Goal: Find specific fact: Find specific fact

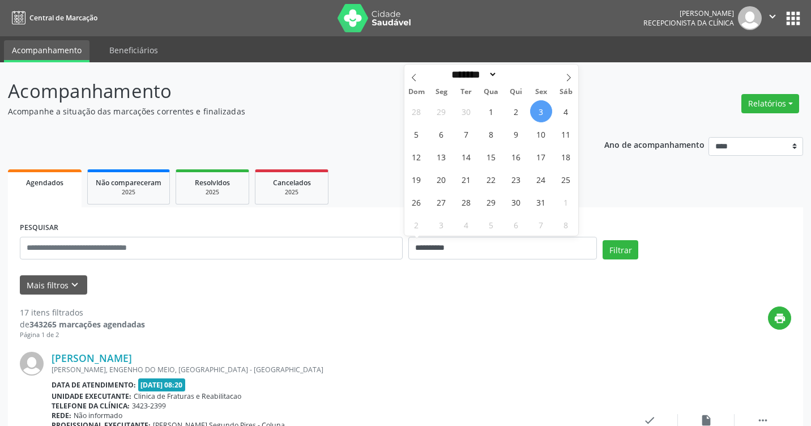
select select "*"
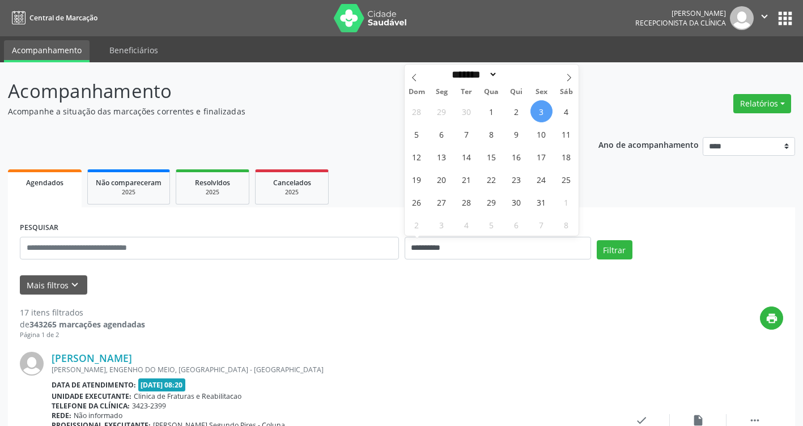
click at [534, 113] on span "3" at bounding box center [541, 111] width 22 height 22
type input "**********"
click at [534, 113] on span "3" at bounding box center [541, 111] width 22 height 22
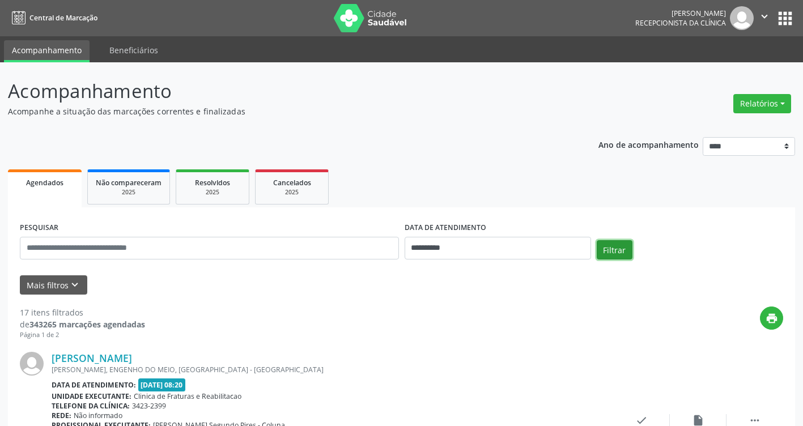
click at [607, 254] on button "Filtrar" at bounding box center [614, 249] width 36 height 19
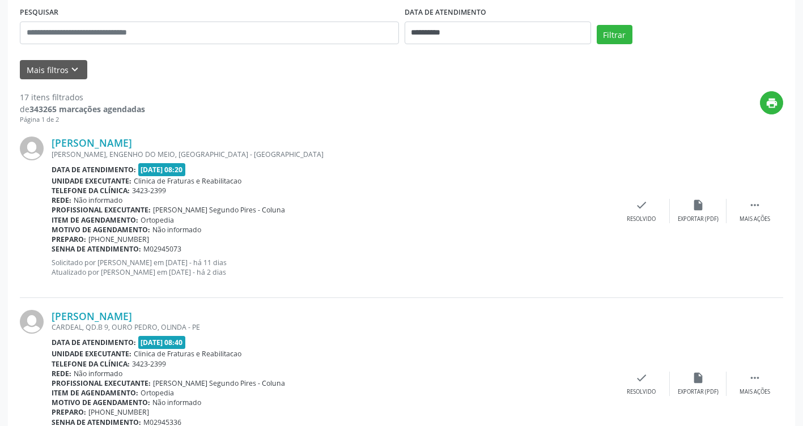
scroll to position [227, 0]
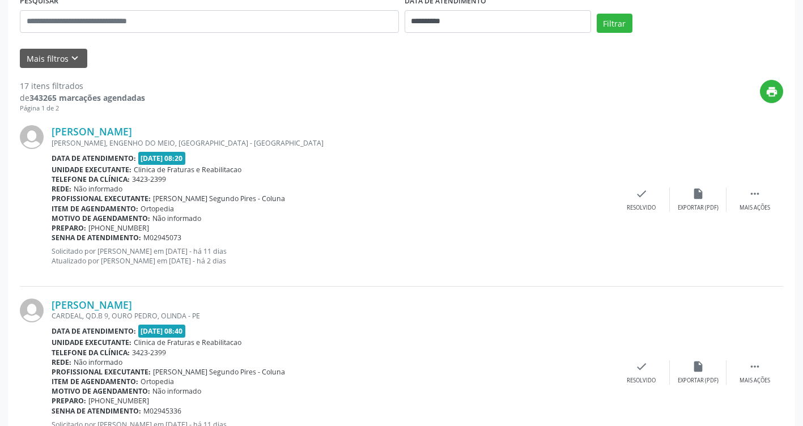
drag, startPoint x: 46, startPoint y: 131, endPoint x: 236, endPoint y: 127, distance: 189.8
click at [236, 127] on div "[PERSON_NAME] [PERSON_NAME], ENGENHO DO MEIO, [GEOGRAPHIC_DATA] - PE Data de at…" at bounding box center [401, 199] width 763 height 173
copy div "[PERSON_NAME]"
click at [134, 123] on div "[PERSON_NAME] [PERSON_NAME], ENGENHO DO MEIO, [GEOGRAPHIC_DATA] - PE Data de at…" at bounding box center [401, 199] width 763 height 173
click at [130, 131] on link "[PERSON_NAME]" at bounding box center [92, 131] width 80 height 12
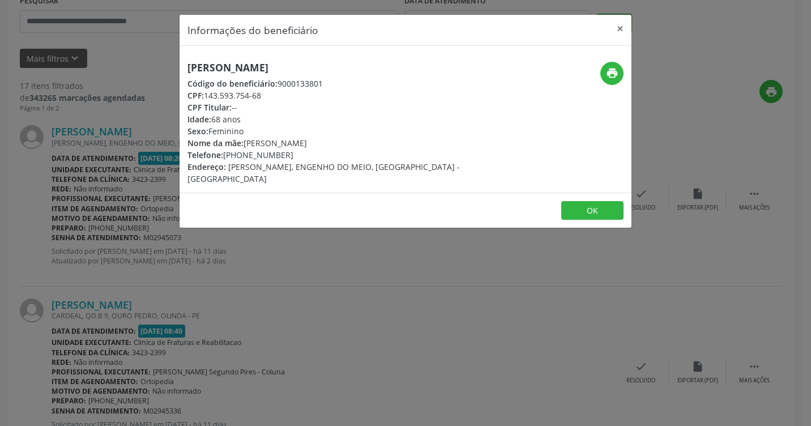
drag, startPoint x: 343, startPoint y: 62, endPoint x: 186, endPoint y: 68, distance: 157.0
click at [186, 68] on div "[PERSON_NAME] Código do beneficiário: 9000133801 CPF: 143.593.754-68 CPF Titula…" at bounding box center [330, 123] width 301 height 123
drag, startPoint x: 186, startPoint y: 68, endPoint x: 312, endPoint y: 70, distance: 126.3
copy h5 "[PERSON_NAME]"
click at [594, 201] on button "OK" at bounding box center [592, 210] width 62 height 19
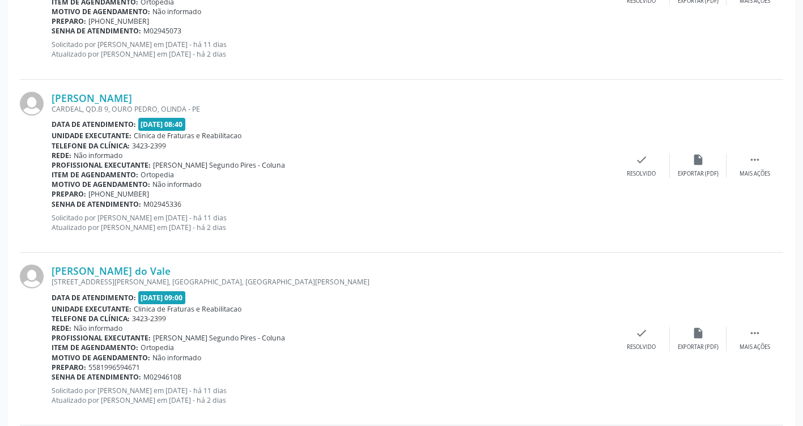
scroll to position [453, 0]
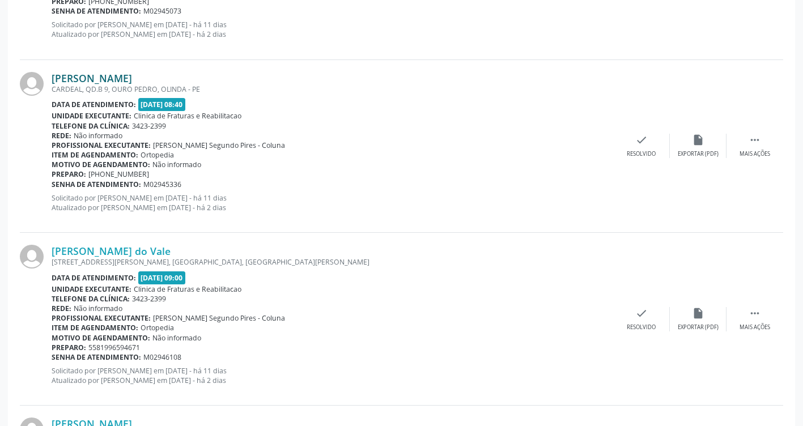
click at [129, 80] on link "[PERSON_NAME]" at bounding box center [92, 78] width 80 height 12
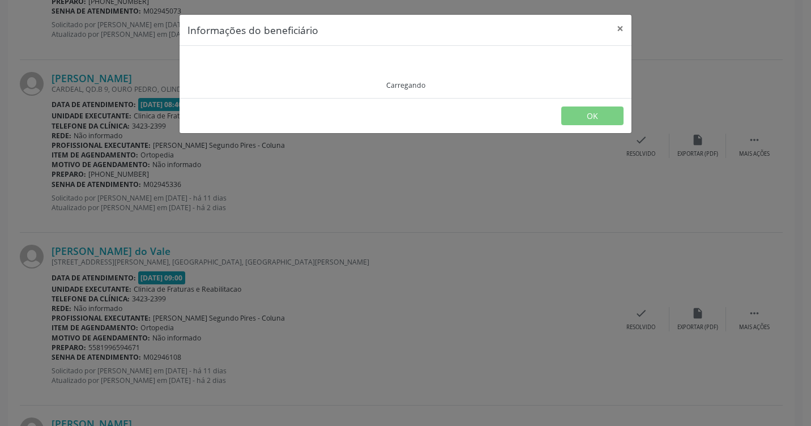
click at [129, 80] on div "Informações do beneficiário × Carregando OK" at bounding box center [405, 213] width 811 height 426
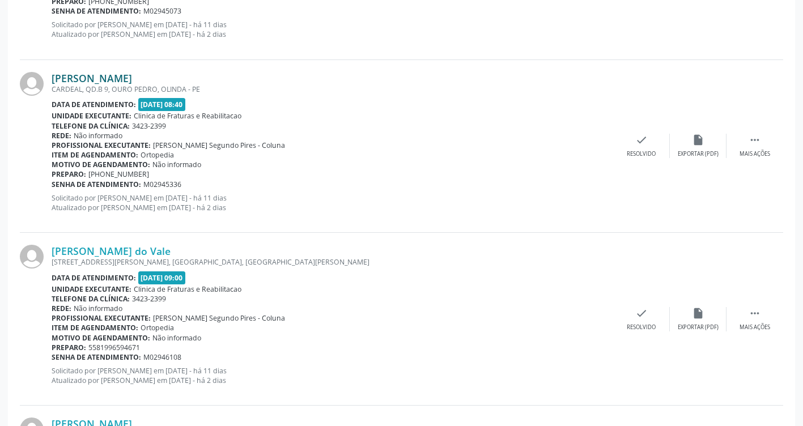
click at [132, 81] on link "[PERSON_NAME]" at bounding box center [92, 78] width 80 height 12
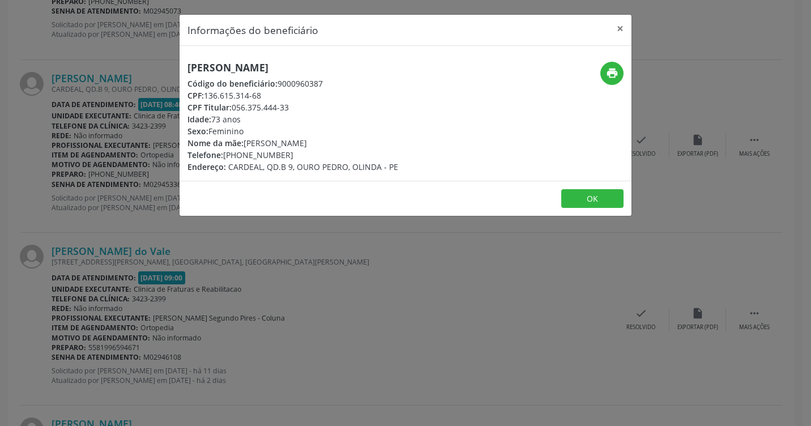
drag, startPoint x: 326, startPoint y: 69, endPoint x: 187, endPoint y: 73, distance: 138.8
click at [187, 73] on h5 "[PERSON_NAME]" at bounding box center [292, 68] width 211 height 12
drag, startPoint x: 187, startPoint y: 73, endPoint x: 309, endPoint y: 64, distance: 122.1
copy h5 "[PERSON_NAME]"
click at [380, 270] on div "Informações do beneficiário × [PERSON_NAME] Código do beneficiário: 9000960387 …" at bounding box center [405, 213] width 811 height 426
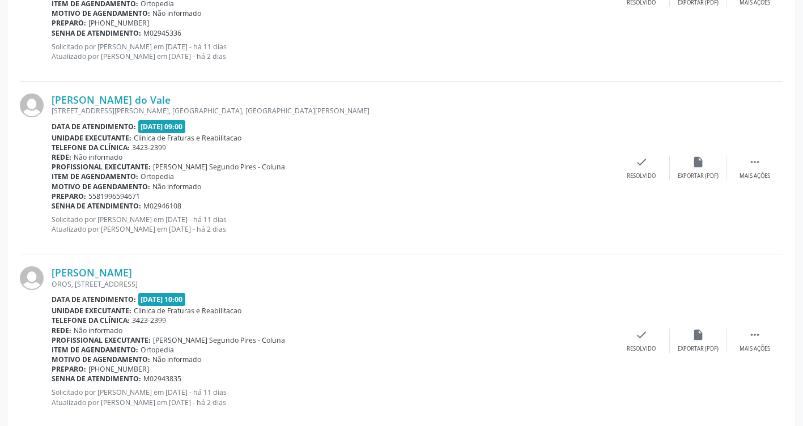
scroll to position [623, 0]
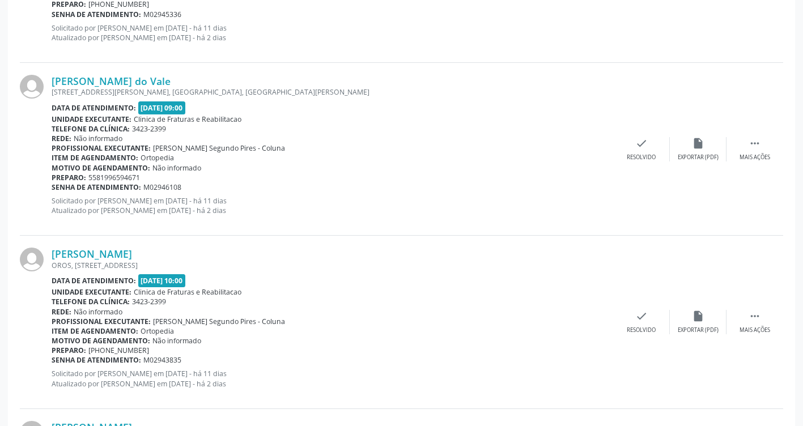
drag, startPoint x: 195, startPoint y: 83, endPoint x: 50, endPoint y: 76, distance: 145.2
click at [50, 76] on div "[PERSON_NAME] do Vale [STREET_ADDRESS][PERSON_NAME][PERSON_NAME] Data de atendi…" at bounding box center [401, 149] width 763 height 173
drag, startPoint x: 50, startPoint y: 76, endPoint x: 162, endPoint y: 82, distance: 112.3
click at [162, 82] on link "[PERSON_NAME] do Vale" at bounding box center [111, 81] width 119 height 12
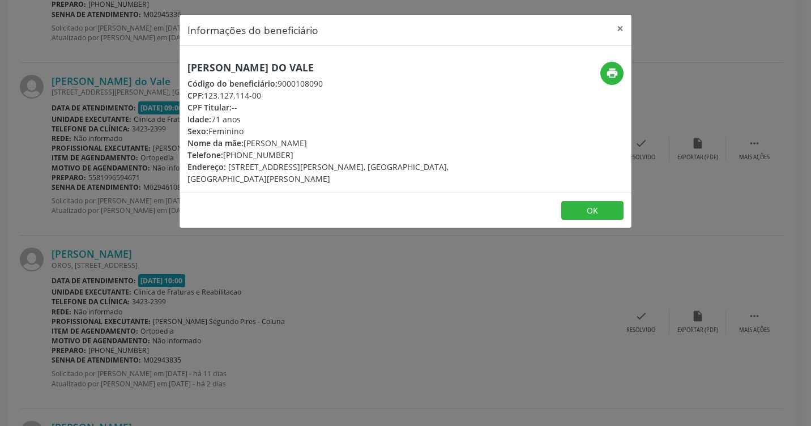
drag, startPoint x: 344, startPoint y: 63, endPoint x: 185, endPoint y: 71, distance: 159.9
click at [185, 71] on div "[PERSON_NAME] do Vale Código do beneficiário: 9000108090 CPF: 123.127.114-00 CP…" at bounding box center [330, 123] width 301 height 123
drag, startPoint x: 185, startPoint y: 71, endPoint x: 308, endPoint y: 66, distance: 123.0
copy h5 "[PERSON_NAME] do Vale"
click at [582, 211] on button "OK" at bounding box center [592, 210] width 62 height 19
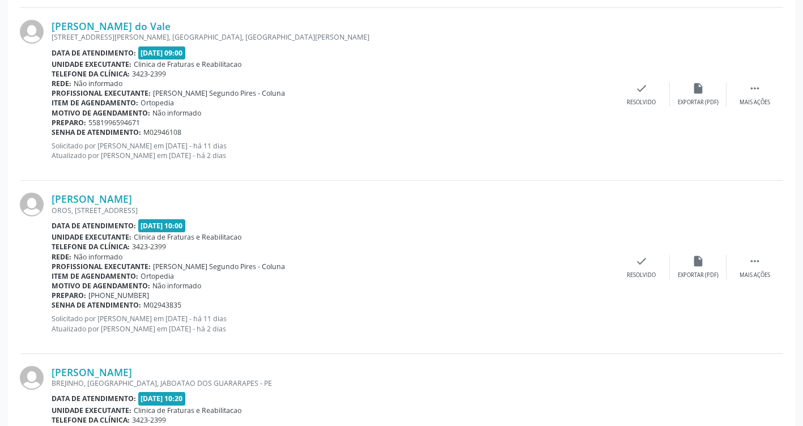
scroll to position [793, 0]
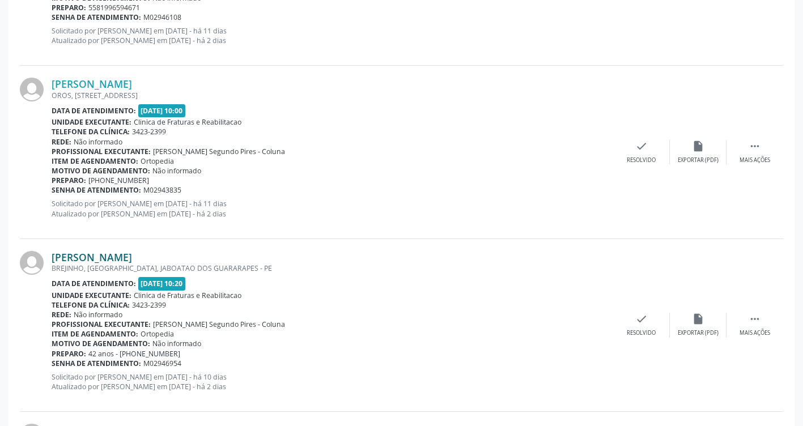
click at [132, 261] on link "[PERSON_NAME]" at bounding box center [92, 257] width 80 height 12
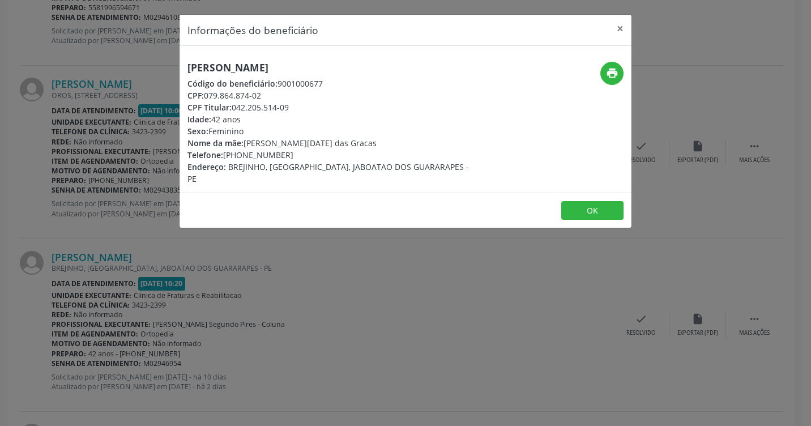
drag, startPoint x: 395, startPoint y: 66, endPoint x: 187, endPoint y: 56, distance: 208.1
click at [187, 56] on div "[PERSON_NAME] Código do beneficiário: 9001000677 CPF: 079.864.874-02 CPF Titula…" at bounding box center [406, 119] width 452 height 147
drag, startPoint x: 187, startPoint y: 56, endPoint x: 340, endPoint y: 66, distance: 153.3
copy h5 "[PERSON_NAME]"
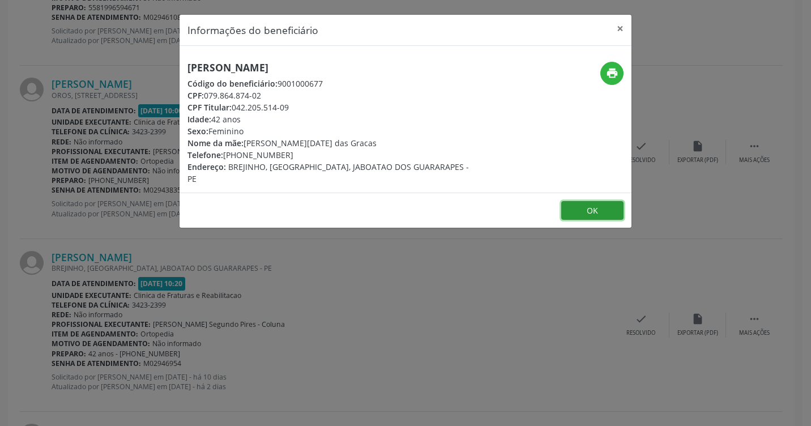
drag, startPoint x: 578, startPoint y: 195, endPoint x: 553, endPoint y: 200, distance: 24.9
click at [578, 201] on button "OK" at bounding box center [592, 210] width 62 height 19
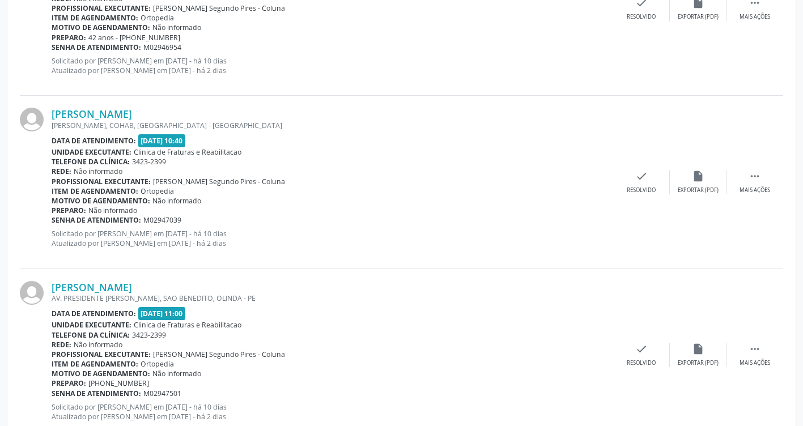
scroll to position [1133, 0]
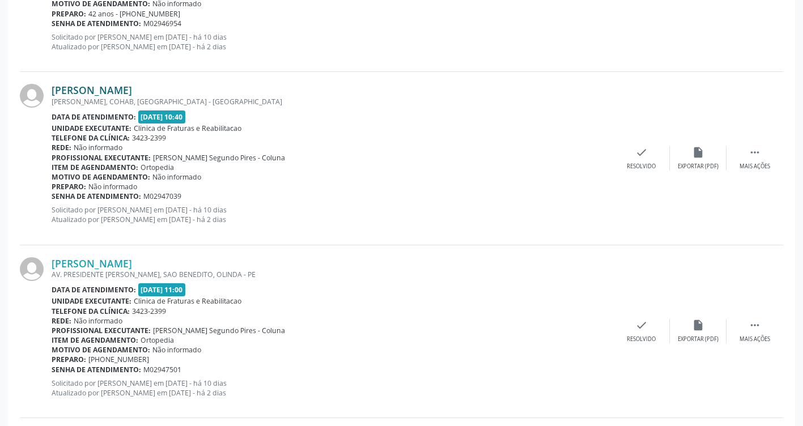
click at [132, 87] on link "[PERSON_NAME]" at bounding box center [92, 90] width 80 height 12
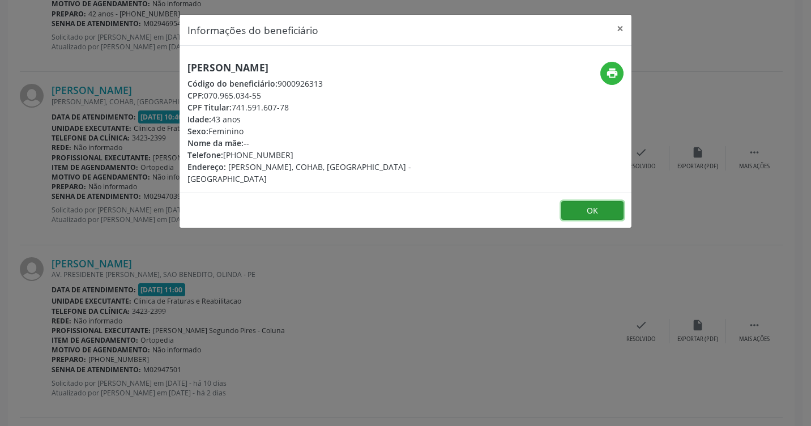
click at [582, 201] on button "OK" at bounding box center [592, 210] width 62 height 19
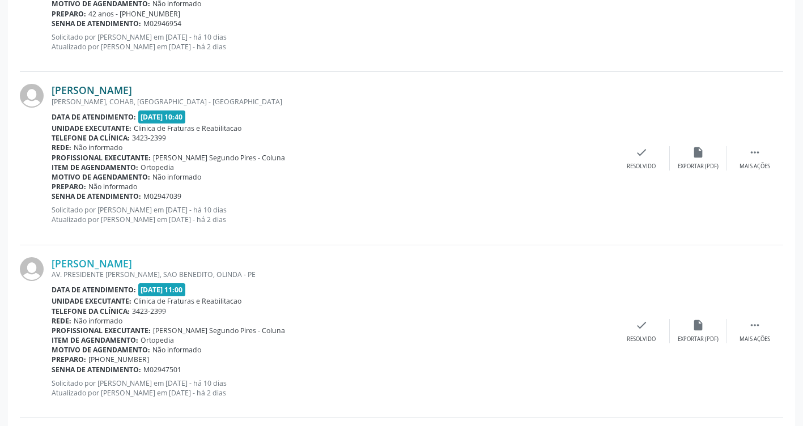
click at [132, 91] on link "[PERSON_NAME]" at bounding box center [92, 90] width 80 height 12
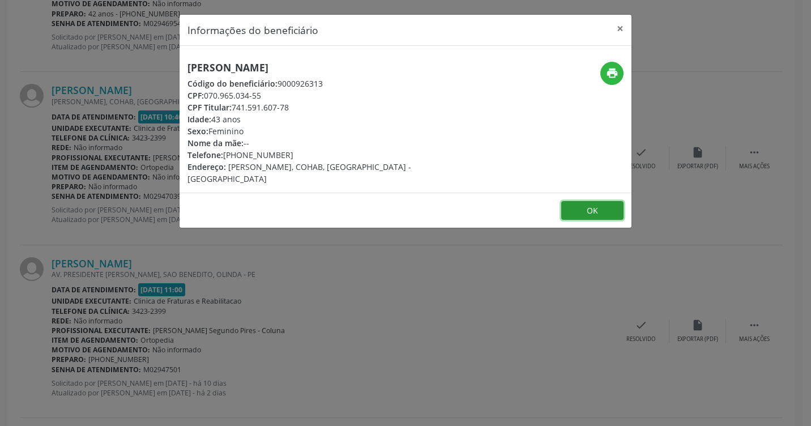
click at [611, 201] on button "OK" at bounding box center [592, 210] width 62 height 19
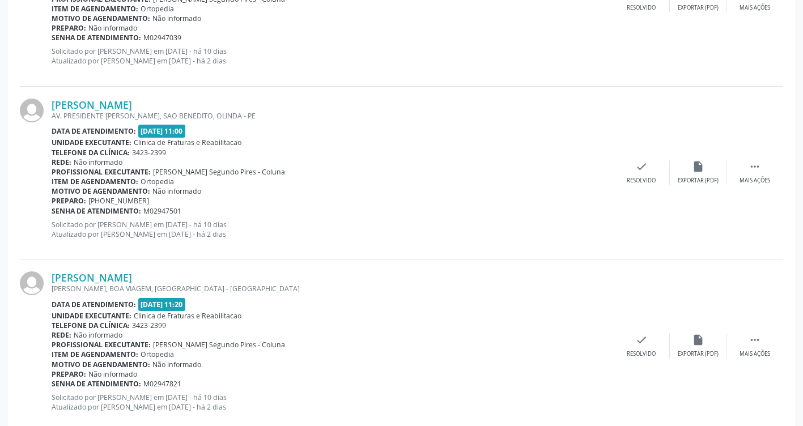
scroll to position [1303, 0]
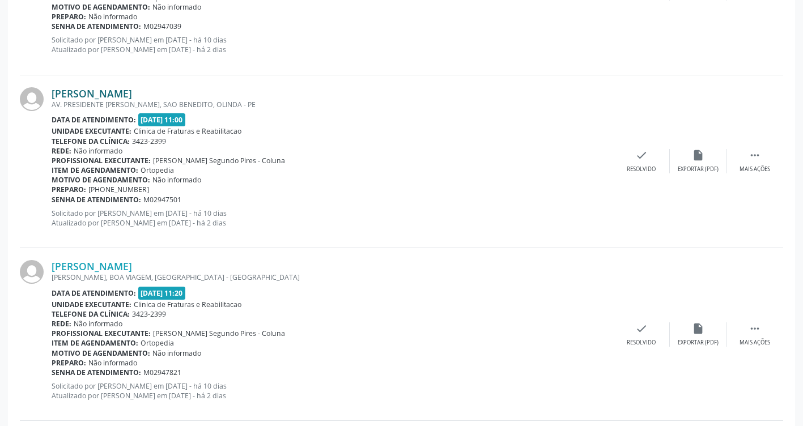
click at [127, 89] on link "[PERSON_NAME]" at bounding box center [92, 93] width 80 height 12
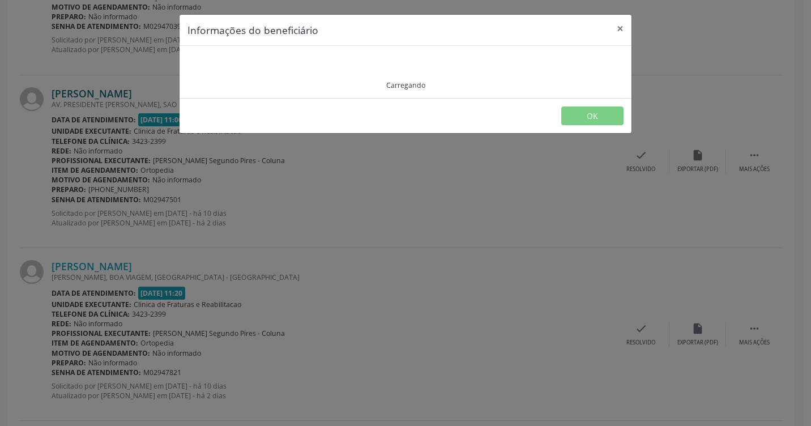
click at [127, 89] on div "Informações do beneficiário × Carregando OK" at bounding box center [405, 213] width 811 height 426
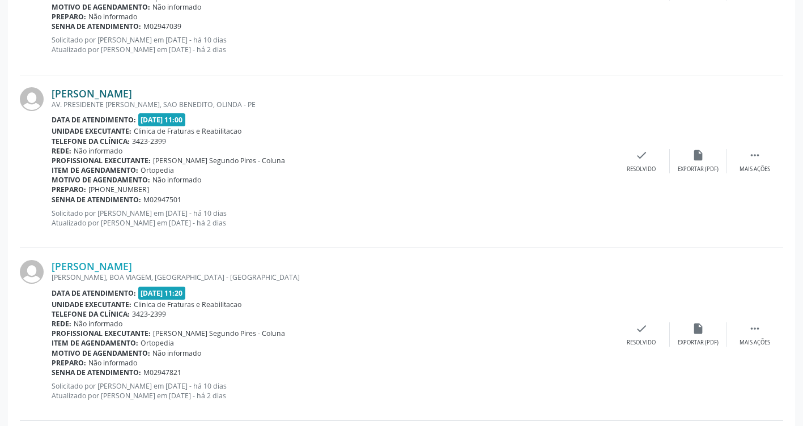
click at [117, 94] on link "[PERSON_NAME]" at bounding box center [92, 93] width 80 height 12
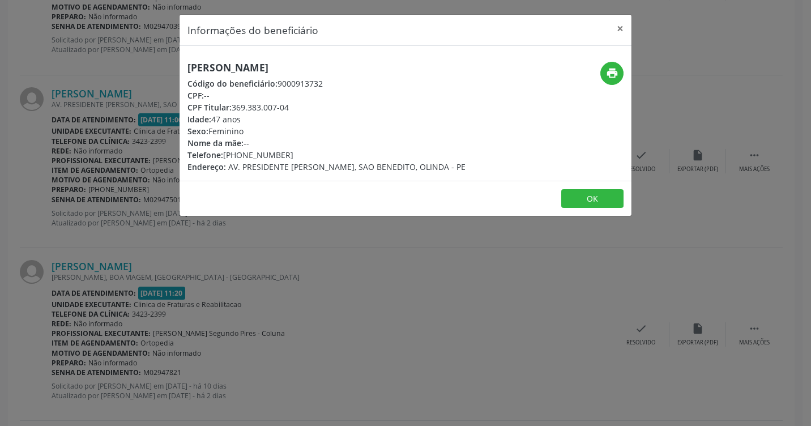
drag, startPoint x: 312, startPoint y: 65, endPoint x: 183, endPoint y: 68, distance: 129.2
click at [183, 68] on div "[PERSON_NAME] Código do beneficiário: 9000913732 CPF: -- CPF Titular: 369.383.0…" at bounding box center [330, 117] width 301 height 111
drag, startPoint x: 183, startPoint y: 68, endPoint x: 305, endPoint y: 71, distance: 122.4
drag, startPoint x: 305, startPoint y: 71, endPoint x: 235, endPoint y: 69, distance: 70.3
copy h5 "[PERSON_NAME]"
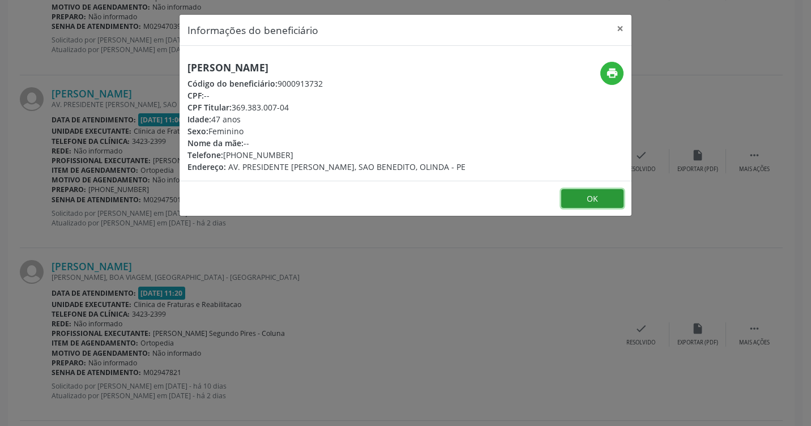
click at [572, 190] on button "OK" at bounding box center [592, 198] width 62 height 19
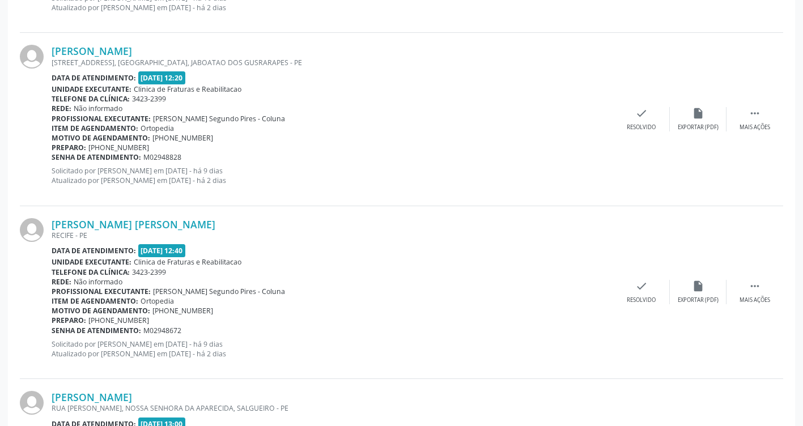
scroll to position [2039, 0]
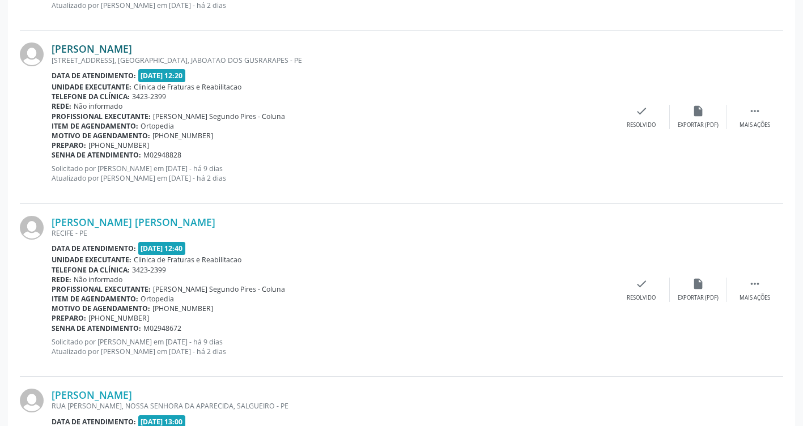
click at [132, 48] on link "[PERSON_NAME]" at bounding box center [92, 48] width 80 height 12
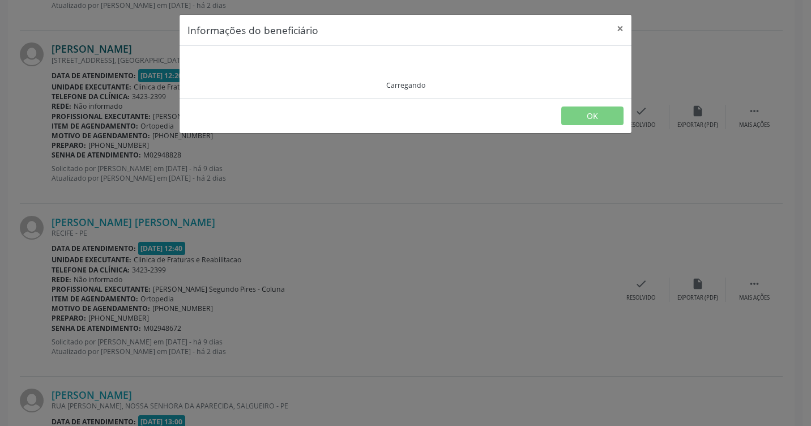
click at [152, 48] on div "Informações do beneficiário × Carregando OK" at bounding box center [405, 213] width 811 height 426
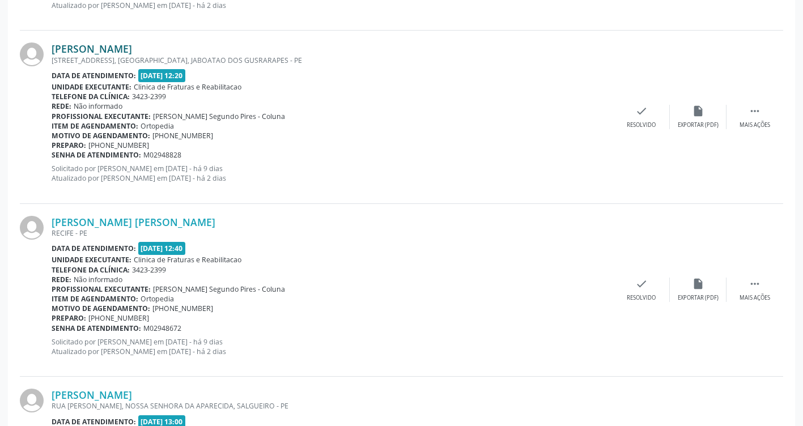
click at [132, 45] on link "[PERSON_NAME]" at bounding box center [92, 48] width 80 height 12
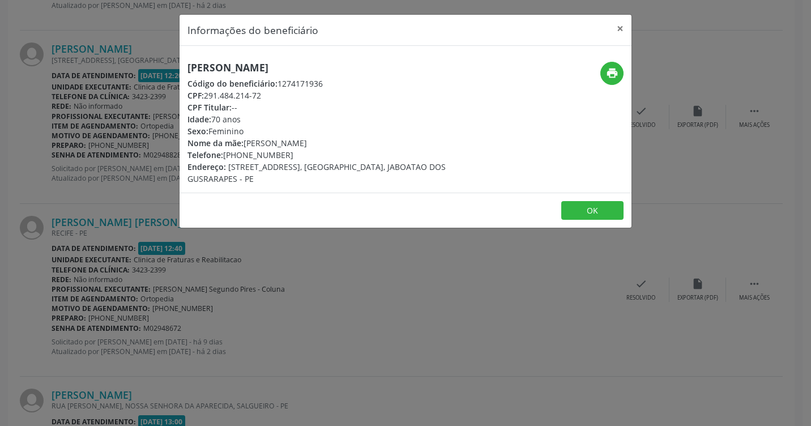
drag, startPoint x: 340, startPoint y: 61, endPoint x: 184, endPoint y: 69, distance: 157.1
click at [184, 69] on div "[PERSON_NAME] Código do beneficiário: 1274171936 CPF: 291.484.214-72 CPF Titula…" at bounding box center [406, 119] width 452 height 147
drag, startPoint x: 184, startPoint y: 69, endPoint x: 295, endPoint y: 66, distance: 111.6
copy h5 "[PERSON_NAME]"
click at [593, 204] on button "OK" at bounding box center [592, 210] width 62 height 19
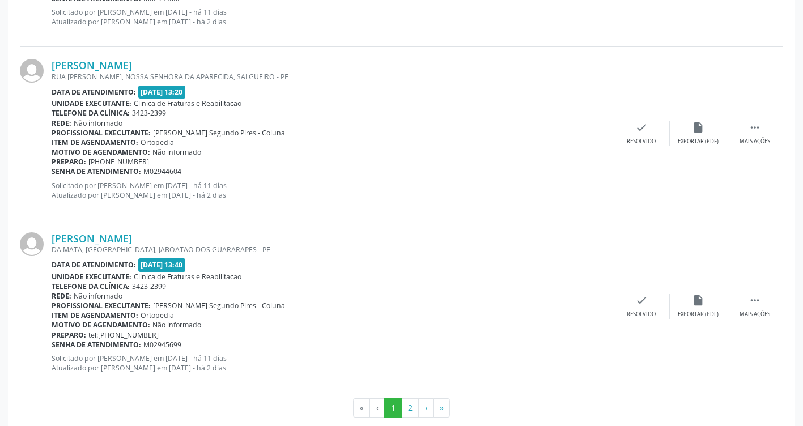
scroll to position [2561, 0]
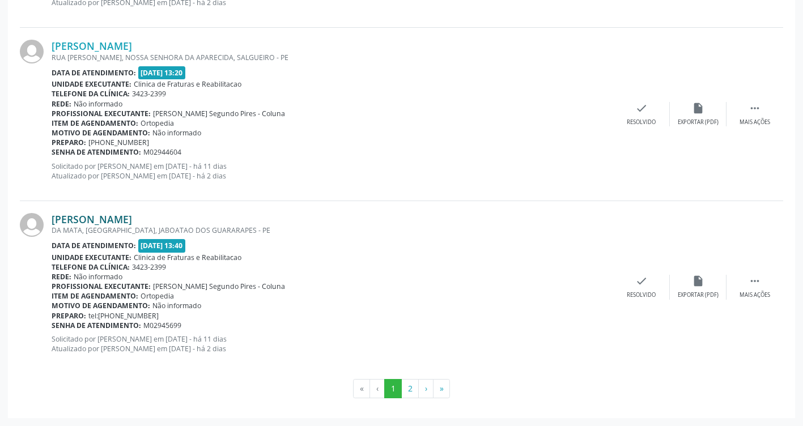
click at [132, 216] on link "[PERSON_NAME]" at bounding box center [92, 219] width 80 height 12
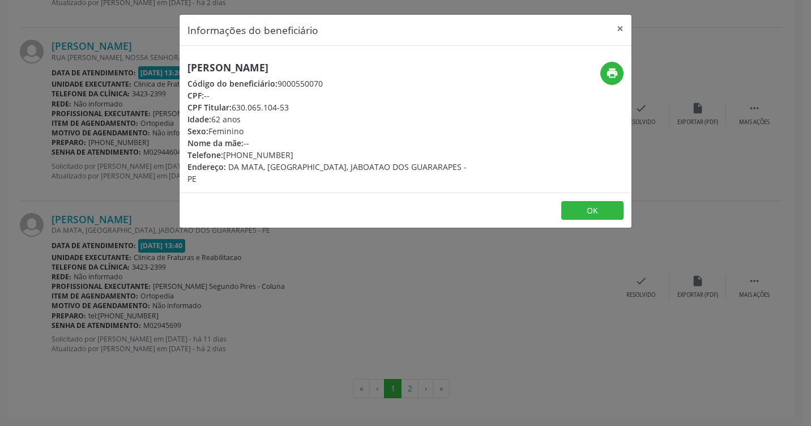
drag, startPoint x: 400, startPoint y: 61, endPoint x: 186, endPoint y: 66, distance: 214.7
click at [186, 66] on div "[PERSON_NAME] Código do beneficiário: 9000550070 CPF: -- CPF Titular: 630.065.1…" at bounding box center [406, 119] width 452 height 147
drag, startPoint x: 186, startPoint y: 66, endPoint x: 353, endPoint y: 66, distance: 167.1
copy h5 "[PERSON_NAME]"
click at [593, 201] on button "OK" at bounding box center [592, 210] width 62 height 19
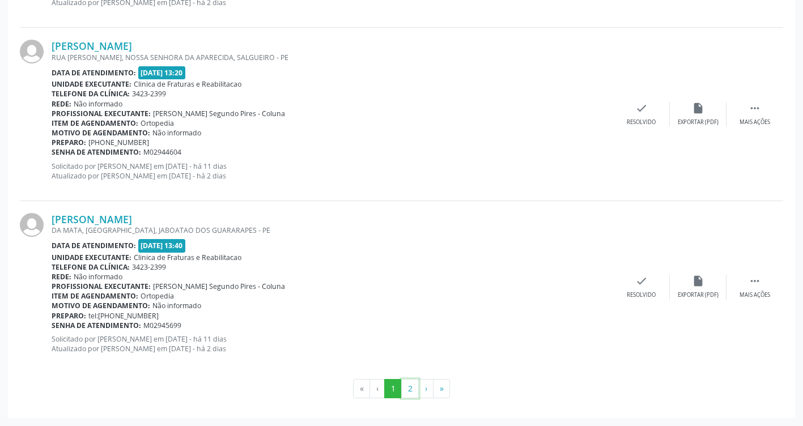
click at [415, 393] on button "2" at bounding box center [410, 388] width 18 height 19
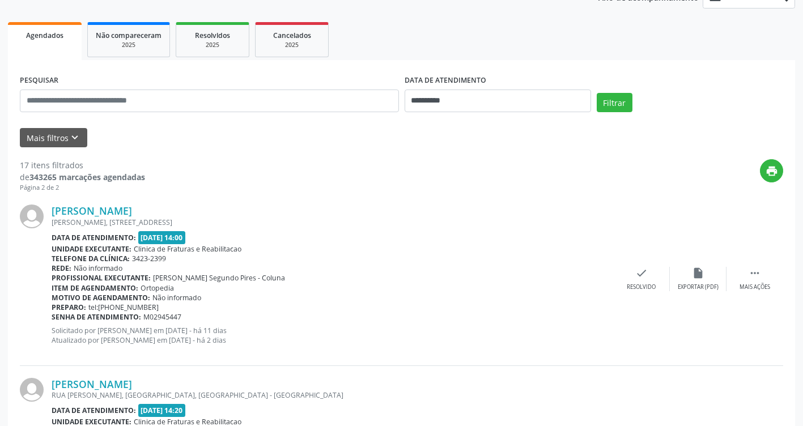
scroll to position [170, 0]
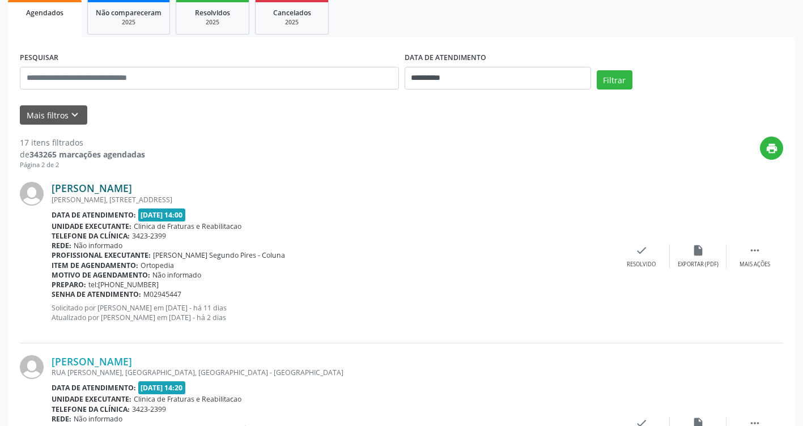
click at [132, 184] on link "[PERSON_NAME]" at bounding box center [92, 188] width 80 height 12
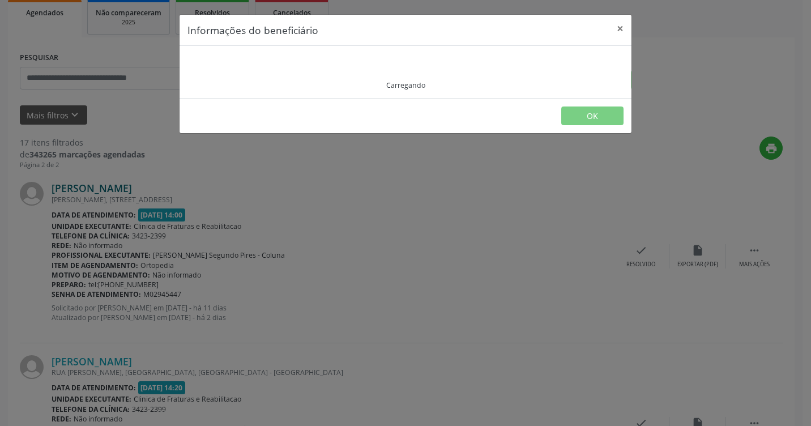
click at [134, 184] on div "Informações do beneficiário × Carregando OK" at bounding box center [405, 213] width 811 height 426
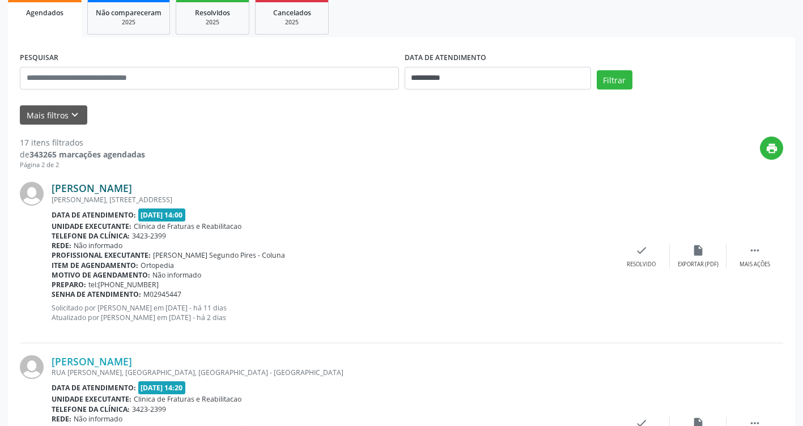
click at [132, 189] on link "[PERSON_NAME]" at bounding box center [92, 188] width 80 height 12
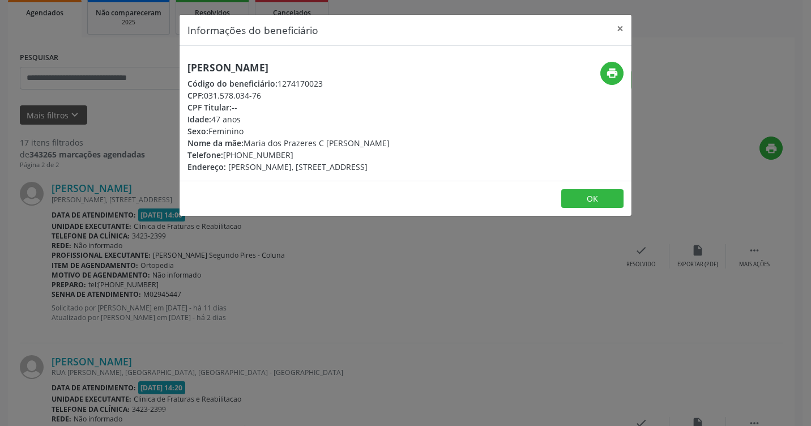
drag, startPoint x: 336, startPoint y: 73, endPoint x: 181, endPoint y: 61, distance: 155.1
click at [181, 62] on div "[PERSON_NAME] Código do beneficiário: 1274170023 CPF: 031.578.034-76 CPF Titula…" at bounding box center [330, 117] width 301 height 111
drag, startPoint x: 181, startPoint y: 61, endPoint x: 309, endPoint y: 68, distance: 127.6
copy h5 "[PERSON_NAME]"
click at [578, 206] on button "OK" at bounding box center [592, 198] width 62 height 19
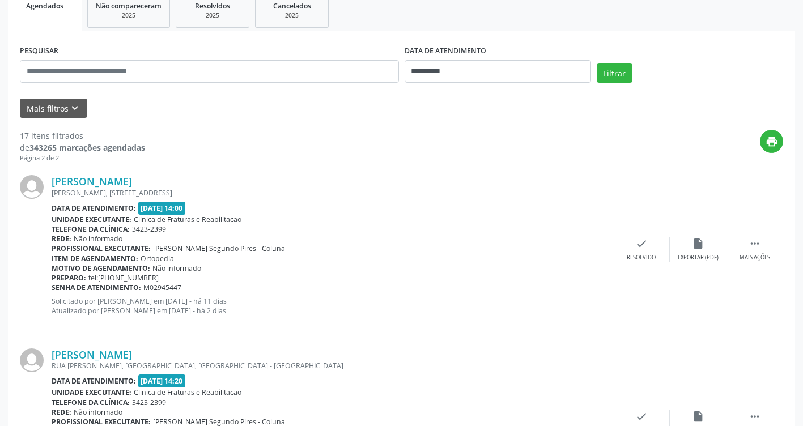
scroll to position [312, 0]
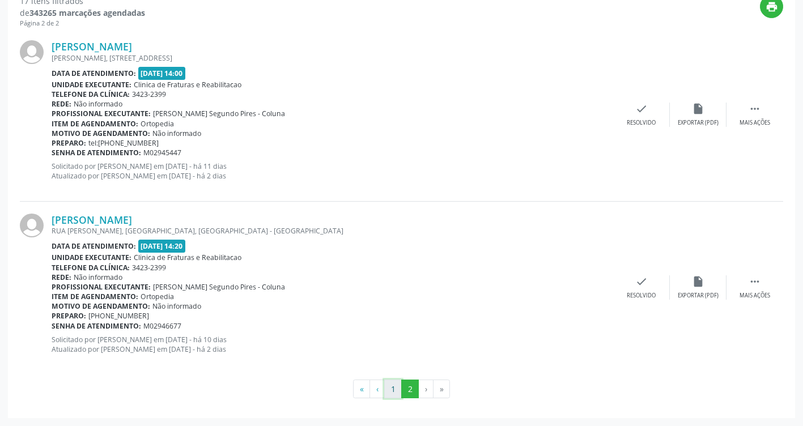
click at [391, 387] on button "1" at bounding box center [393, 388] width 18 height 19
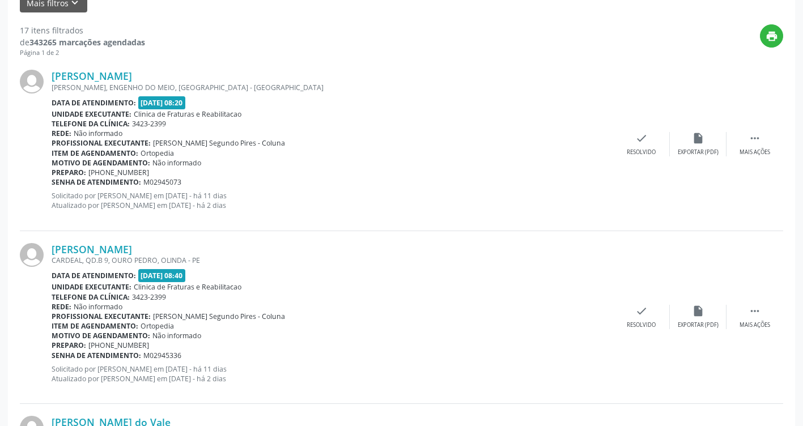
scroll to position [283, 0]
drag, startPoint x: 205, startPoint y: 72, endPoint x: 40, endPoint y: 66, distance: 164.9
click at [40, 66] on div "[PERSON_NAME] [PERSON_NAME], ENGENHO DO MEIO, [GEOGRAPHIC_DATA] - PE Data de at…" at bounding box center [401, 143] width 763 height 173
drag, startPoint x: 40, startPoint y: 66, endPoint x: 160, endPoint y: 75, distance: 120.4
click at [132, 69] on link "[PERSON_NAME]" at bounding box center [92, 75] width 80 height 12
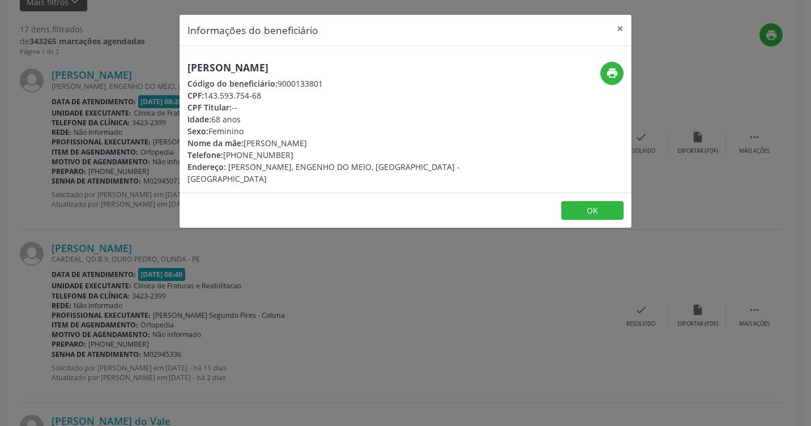
drag, startPoint x: 343, startPoint y: 64, endPoint x: 168, endPoint y: 66, distance: 175.0
click at [168, 66] on div "Informações do beneficiário × [PERSON_NAME] Código do beneficiário: 9000133801 …" at bounding box center [405, 213] width 811 height 426
drag, startPoint x: 168, startPoint y: 66, endPoint x: 313, endPoint y: 65, distance: 145.6
drag, startPoint x: 592, startPoint y: 192, endPoint x: 565, endPoint y: 213, distance: 34.3
click at [587, 201] on button "OK" at bounding box center [592, 210] width 62 height 19
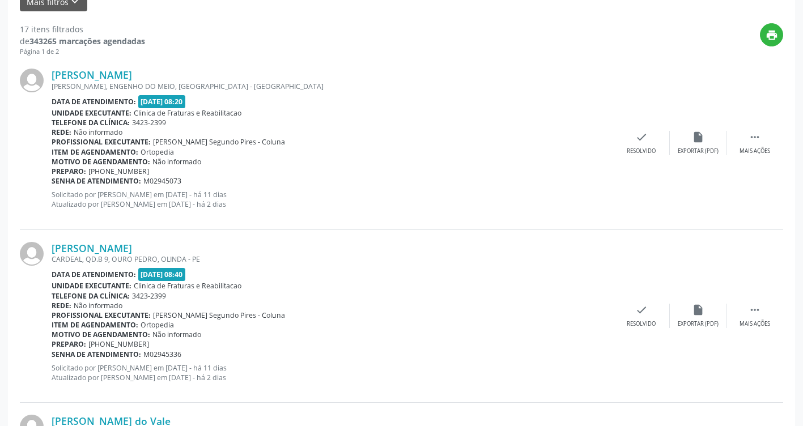
drag, startPoint x: 206, startPoint y: 249, endPoint x: 49, endPoint y: 243, distance: 157.6
click at [49, 243] on div "[PERSON_NAME] CARDEAL, QD.B 9, OURO PEDRO, OLINDA - PE Data de atendimento: [DA…" at bounding box center [401, 316] width 763 height 173
drag, startPoint x: 49, startPoint y: 243, endPoint x: 147, endPoint y: 247, distance: 98.6
click at [132, 244] on link "[PERSON_NAME]" at bounding box center [92, 248] width 80 height 12
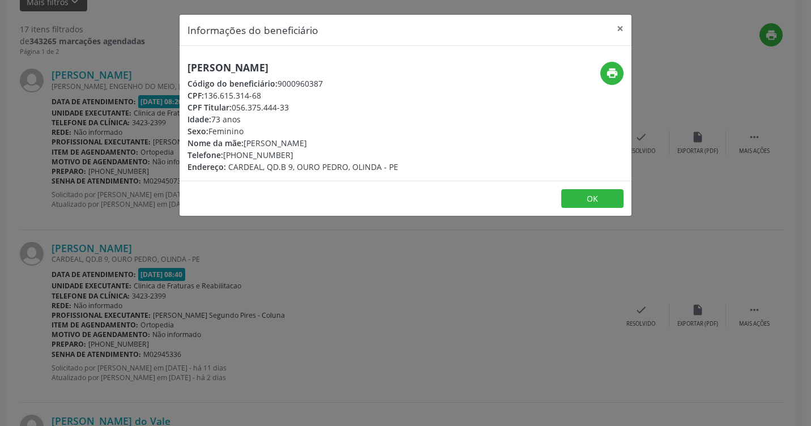
click at [332, 82] on div "Código do beneficiário: 9000960387" at bounding box center [292, 84] width 211 height 12
drag, startPoint x: 296, startPoint y: 68, endPoint x: 182, endPoint y: 66, distance: 113.9
click at [182, 66] on div "[PERSON_NAME] Código do beneficiário: 9000960387 CPF: 136.615.314-68 CPF Titula…" at bounding box center [330, 117] width 301 height 111
drag, startPoint x: 182, startPoint y: 66, endPoint x: 306, endPoint y: 67, distance: 123.5
click at [591, 198] on button "OK" at bounding box center [592, 198] width 62 height 19
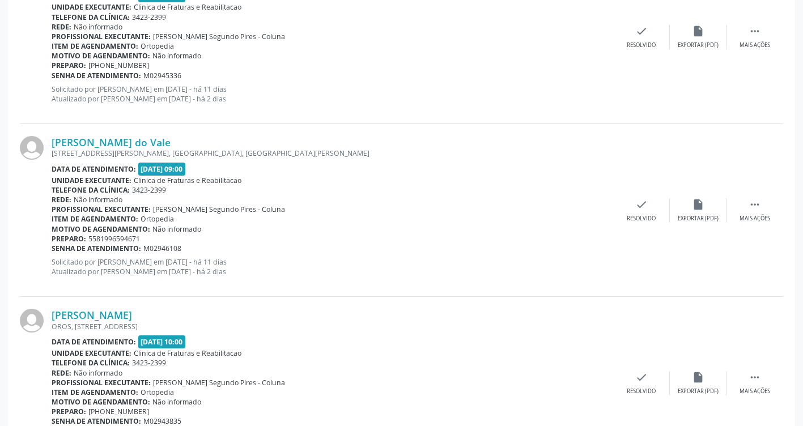
scroll to position [566, 0]
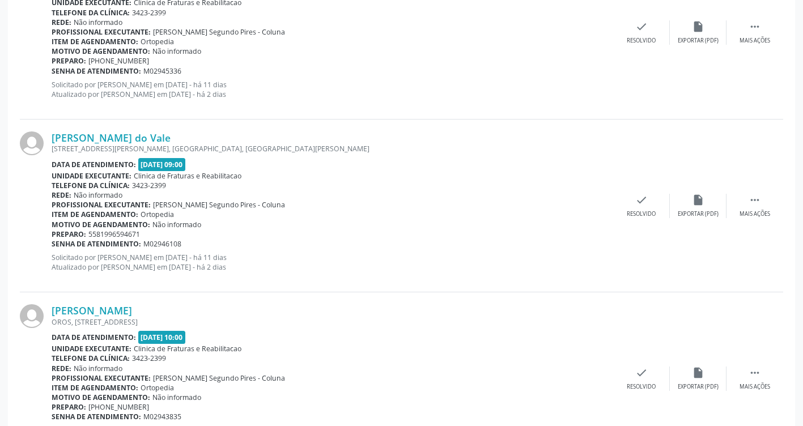
drag, startPoint x: 203, startPoint y: 133, endPoint x: 50, endPoint y: 139, distance: 152.5
click at [50, 139] on div "[PERSON_NAME] do Vale [STREET_ADDRESS][PERSON_NAME][PERSON_NAME] Data de atendi…" at bounding box center [401, 206] width 763 height 173
drag, startPoint x: 50, startPoint y: 139, endPoint x: 159, endPoint y: 138, distance: 108.8
click at [116, 140] on link "[PERSON_NAME] do Vale" at bounding box center [111, 137] width 119 height 12
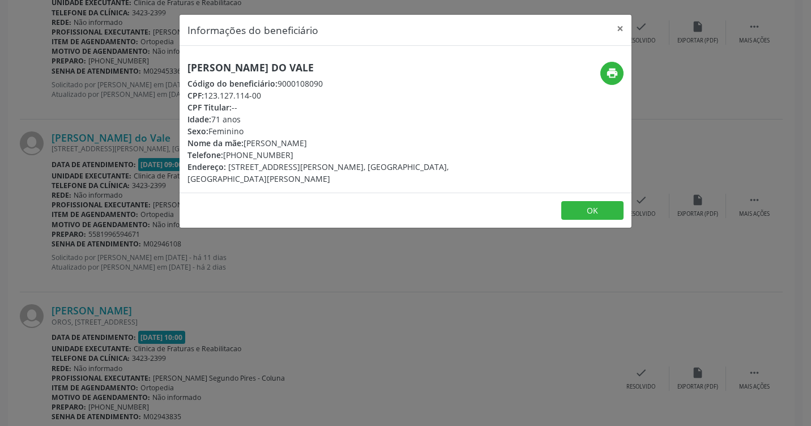
drag, startPoint x: 346, startPoint y: 61, endPoint x: 161, endPoint y: 65, distance: 185.3
click at [161, 65] on div "Informações do beneficiário × [PERSON_NAME] do Vale Código do beneficiário: 900…" at bounding box center [405, 213] width 811 height 426
drag, startPoint x: 161, startPoint y: 65, endPoint x: 306, endPoint y: 70, distance: 145.7
click at [584, 209] on button "OK" at bounding box center [592, 210] width 62 height 19
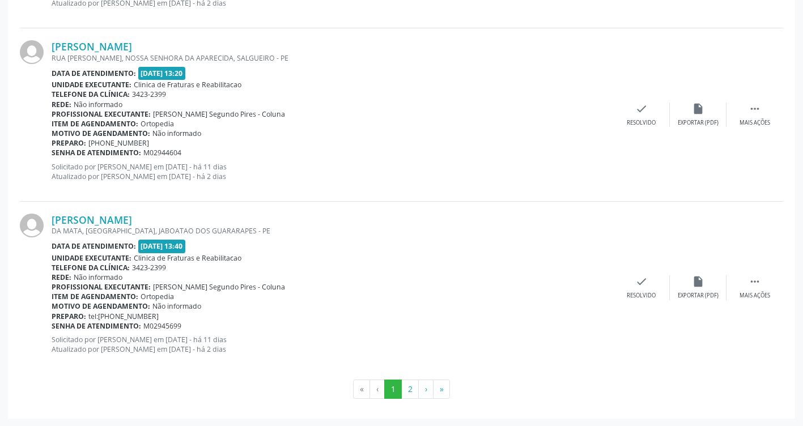
scroll to position [2561, 0]
click at [407, 390] on button "2" at bounding box center [410, 388] width 18 height 19
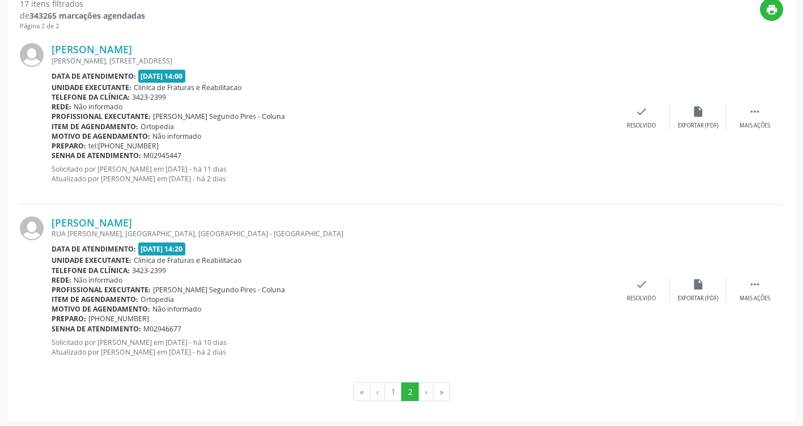
scroll to position [312, 0]
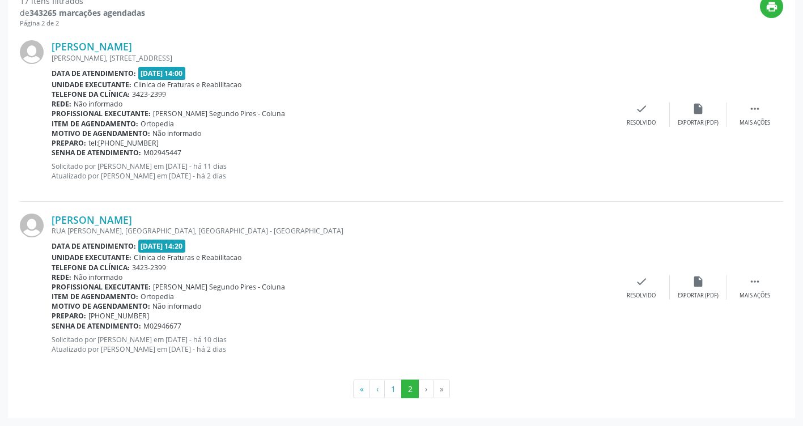
click at [423, 393] on li "›" at bounding box center [426, 388] width 15 height 19
click at [399, 386] on button "1" at bounding box center [393, 388] width 18 height 19
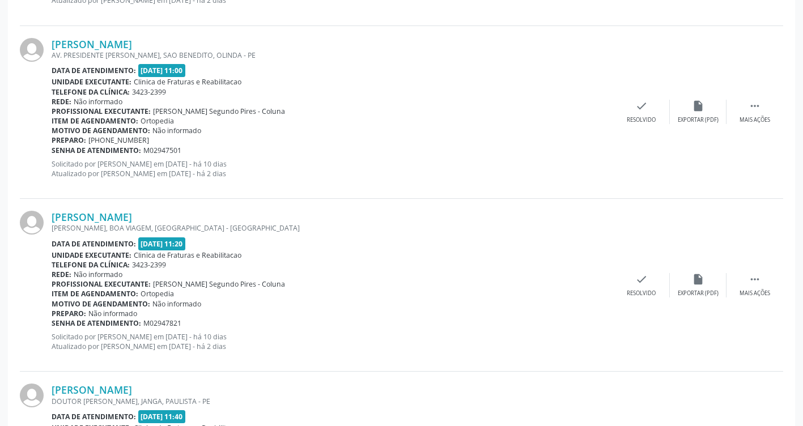
scroll to position [1529, 0]
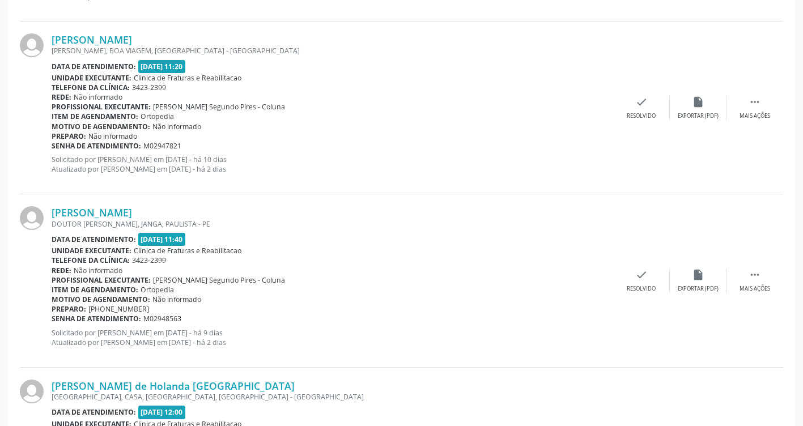
click at [572, 225] on div "DOUTOR [PERSON_NAME], JANGA, PAULISTA - PE" at bounding box center [332, 224] width 561 height 10
